Goal: Task Accomplishment & Management: Manage account settings

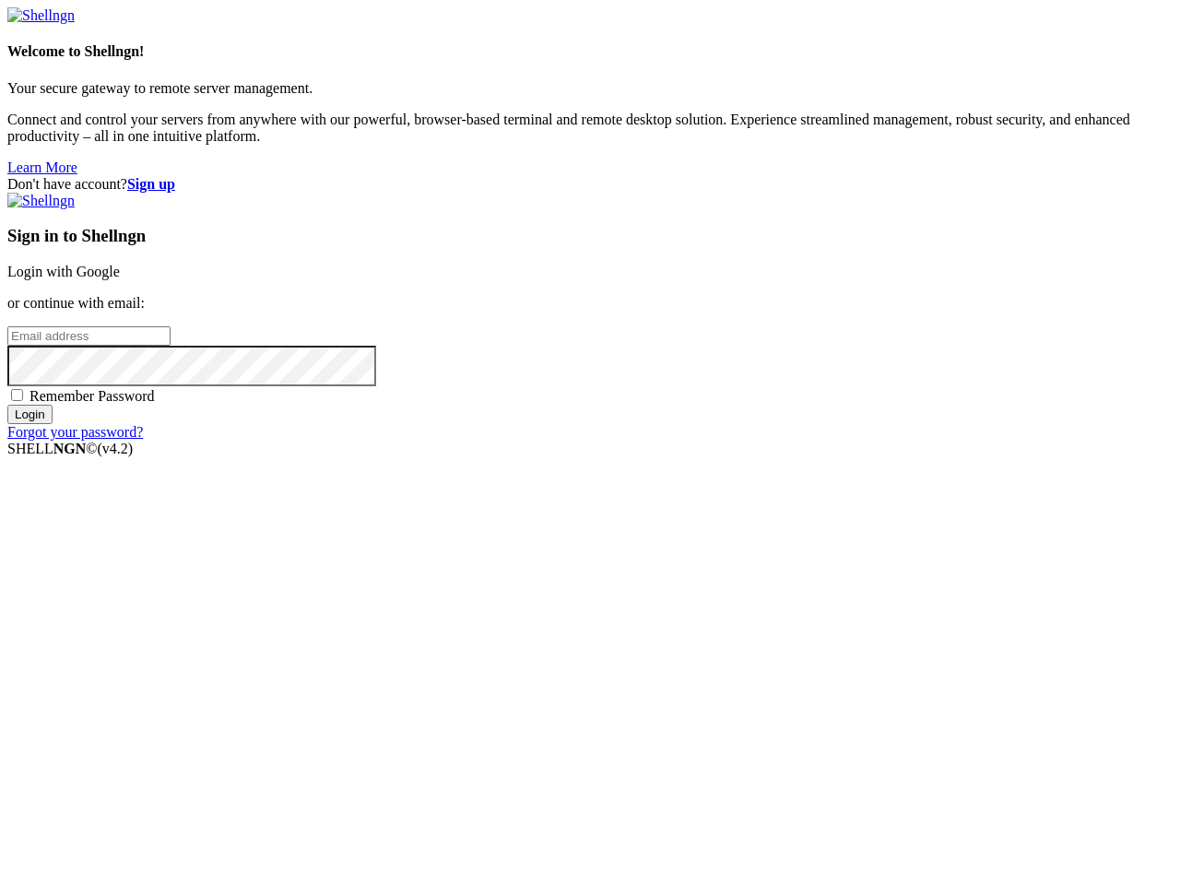
click at [171, 346] on input "email" at bounding box center [88, 335] width 163 height 19
click at [53, 424] on input "Login" at bounding box center [29, 414] width 45 height 19
